Goal: Task Accomplishment & Management: Manage account settings

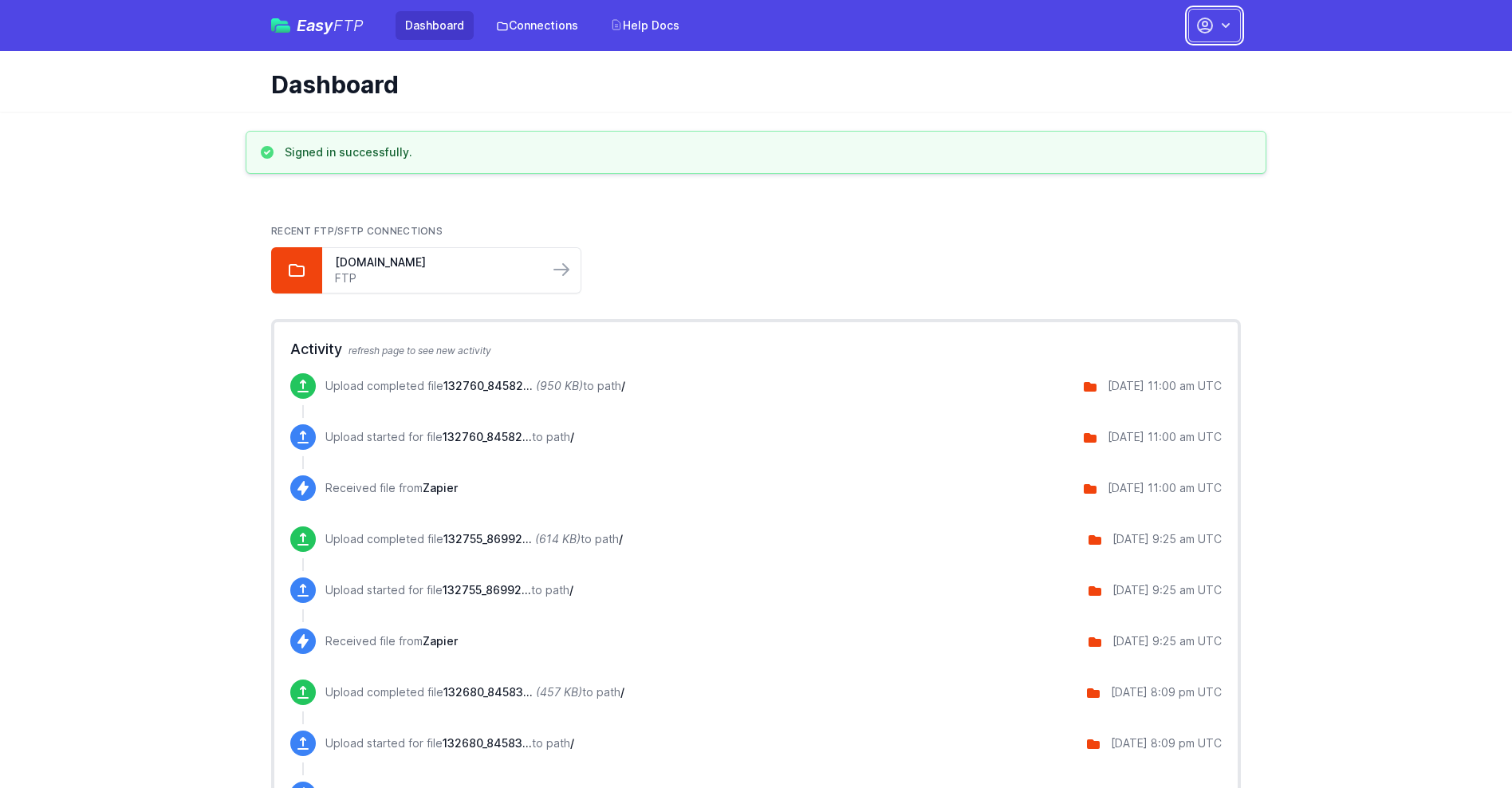
click at [1214, 25] on button "button" at bounding box center [1214, 25] width 52 height 34
click at [1164, 66] on link "Account Settings" at bounding box center [1163, 65] width 153 height 29
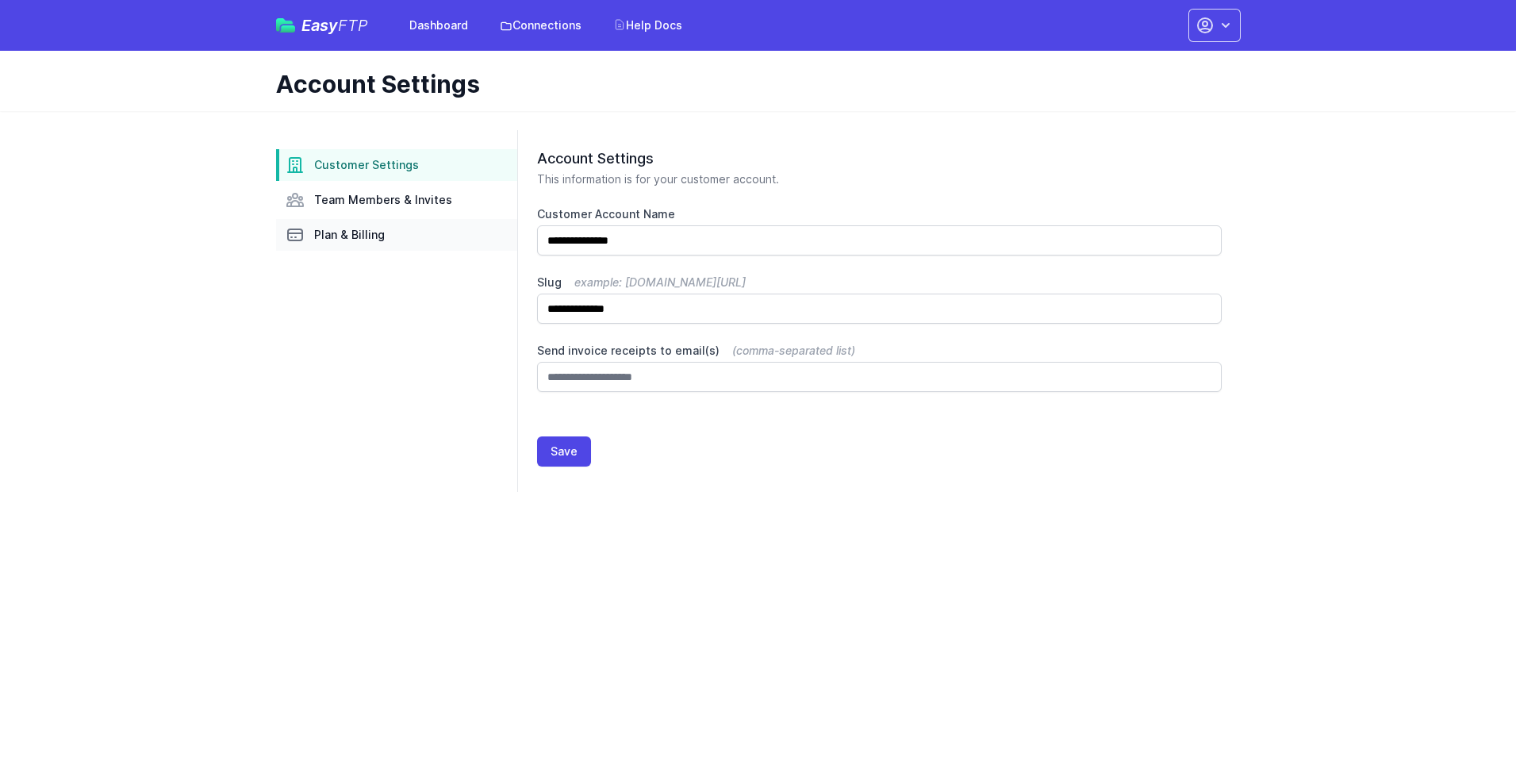
click at [397, 234] on link "Plan & Billing" at bounding box center [397, 234] width 241 height 32
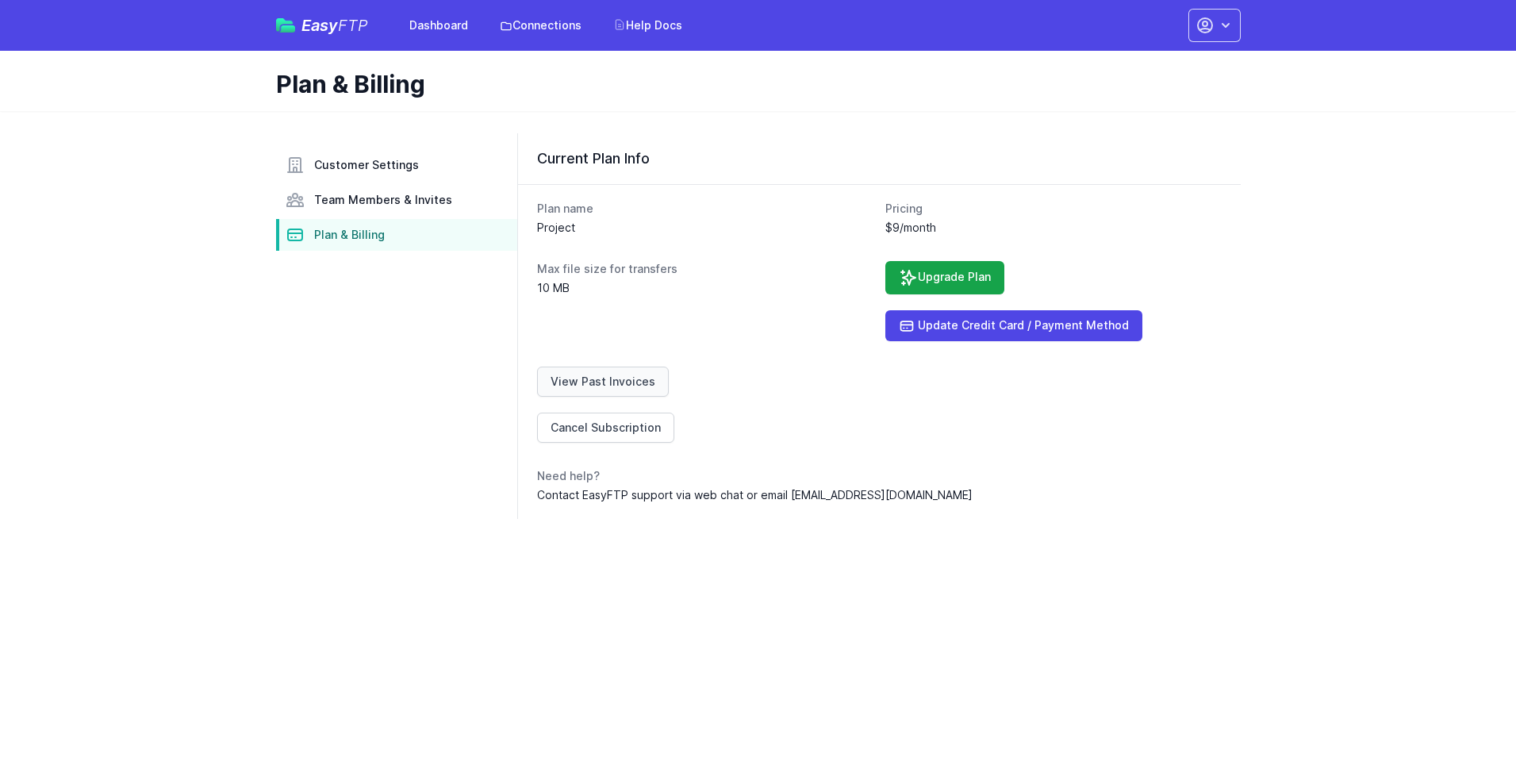
click at [600, 382] on link "View Past Invoices" at bounding box center [603, 381] width 132 height 30
